Goal: Task Accomplishment & Management: Use online tool/utility

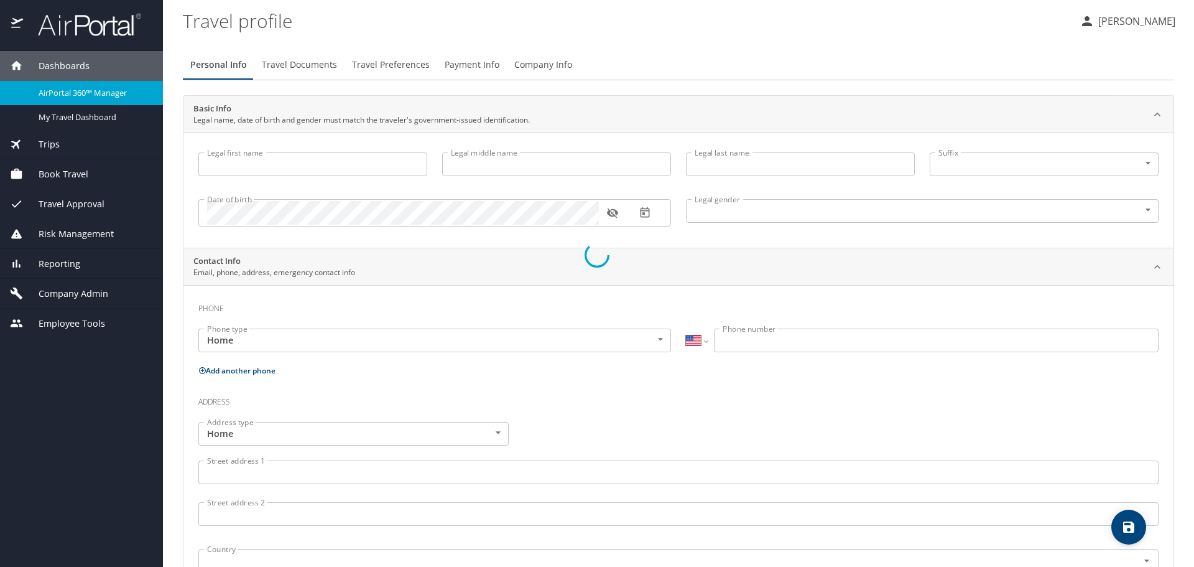
select select "US"
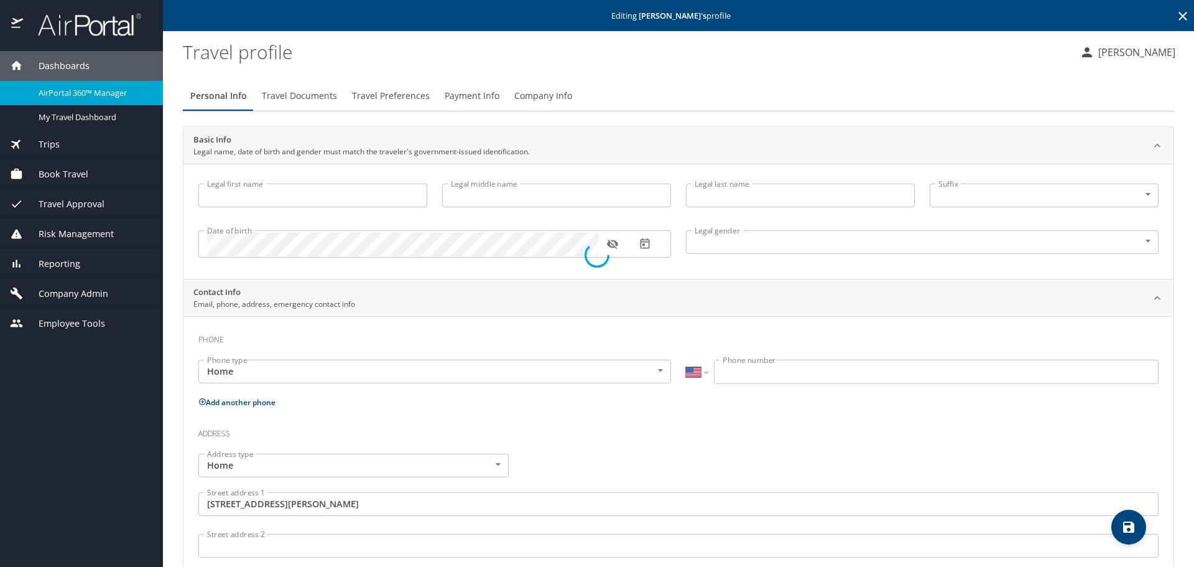
type input "[PERSON_NAME]"
type input "[DEMOGRAPHIC_DATA]"
type input "[PERSON_NAME]"
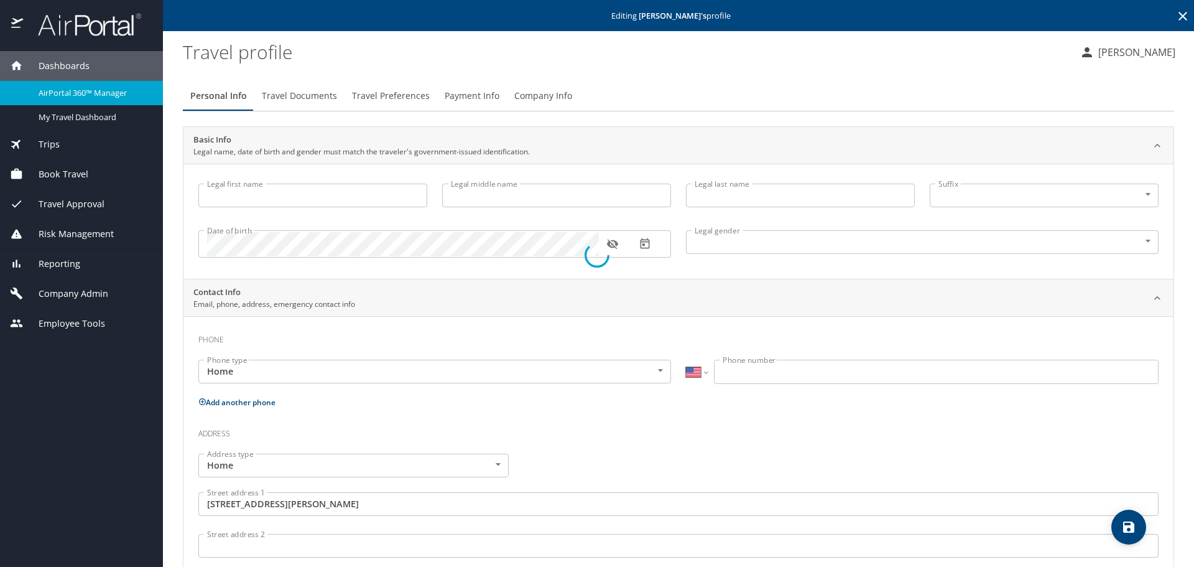
type input "[PHONE_NUMBER]"
type input "United States of America"
type input "Illinois"
select select "US"
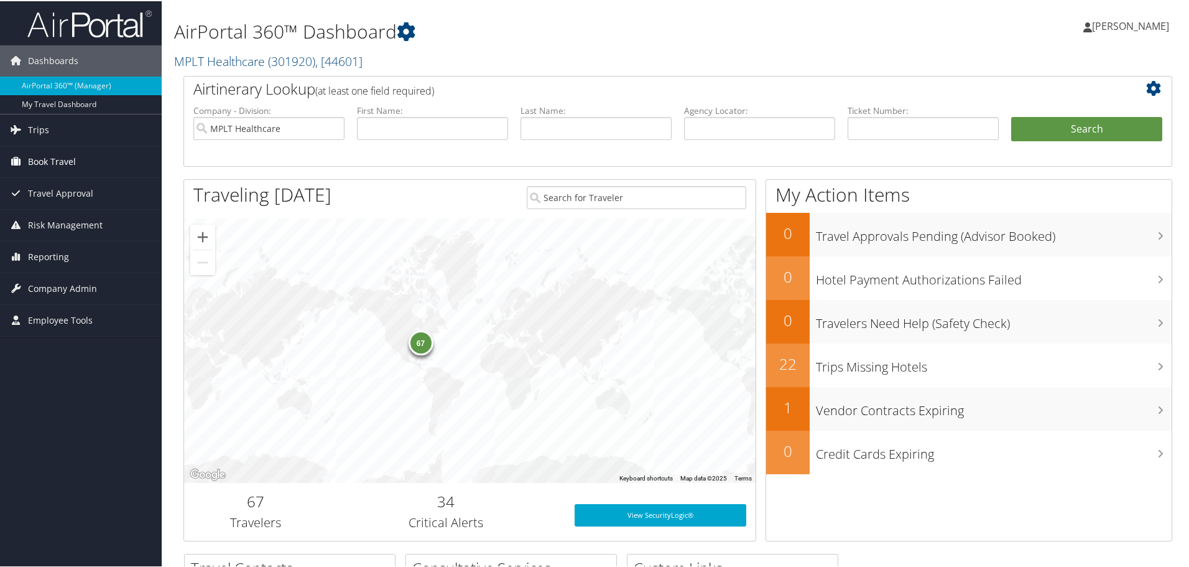
click at [39, 158] on span "Book Travel" at bounding box center [52, 160] width 48 height 31
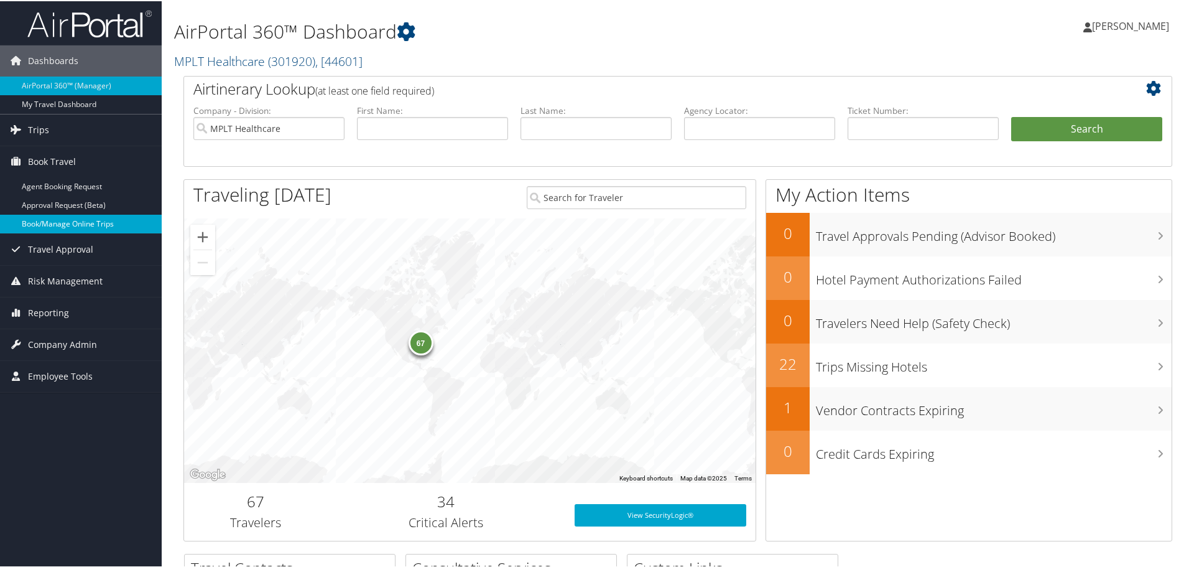
click at [40, 218] on link "Book/Manage Online Trips" at bounding box center [81, 222] width 162 height 19
